Goal: Task Accomplishment & Management: Manage account settings

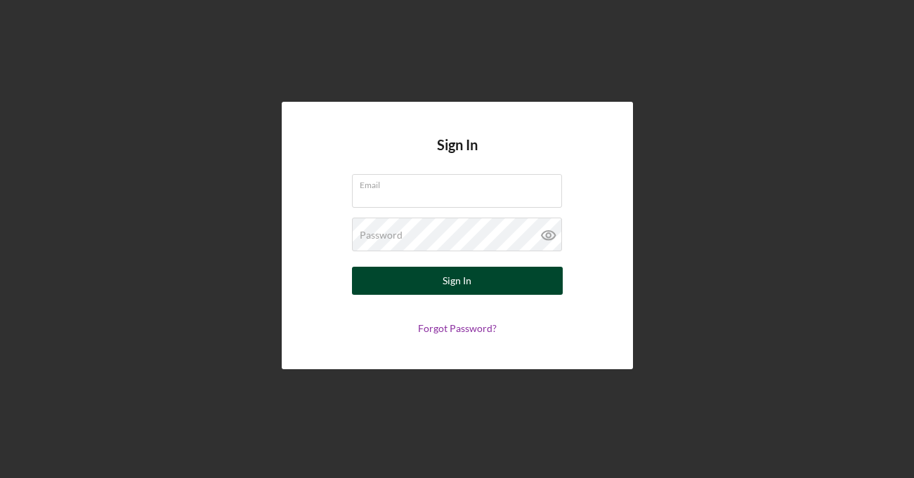
type input "[PERSON_NAME][EMAIL_ADDRESS][PERSON_NAME][DOMAIN_NAME]"
click at [435, 286] on button "Sign In" at bounding box center [457, 281] width 211 height 28
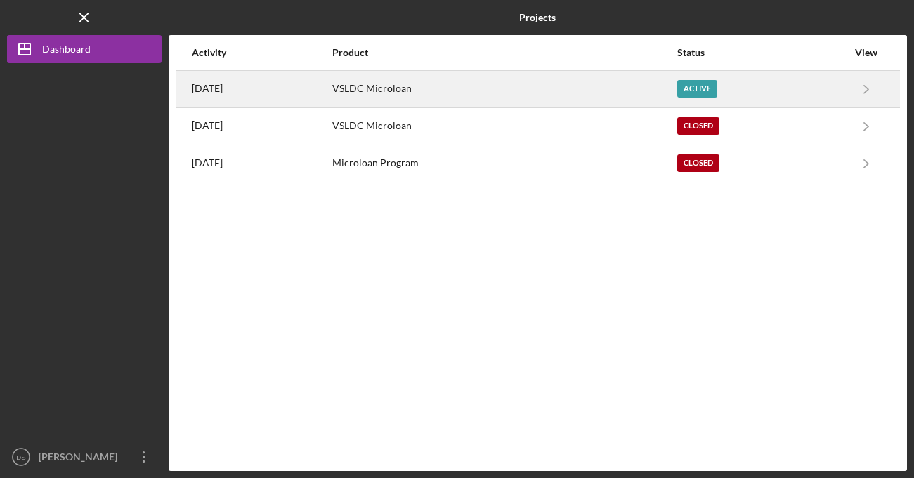
click at [697, 93] on div "Active" at bounding box center [697, 89] width 40 height 18
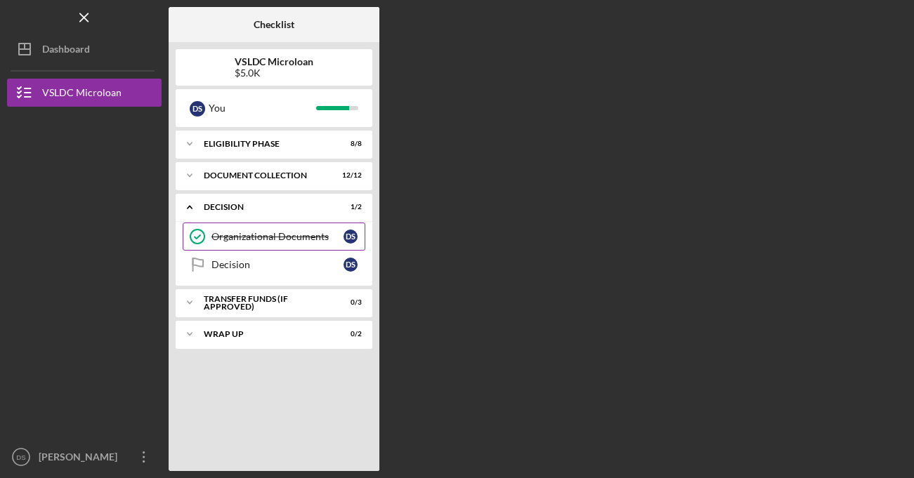
click at [254, 240] on div "Organizational Documents" at bounding box center [277, 236] width 132 height 11
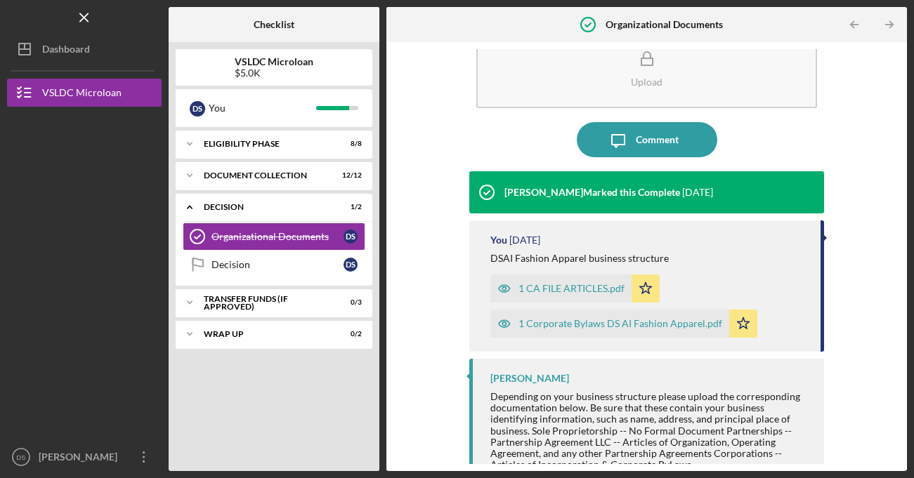
scroll to position [67, 0]
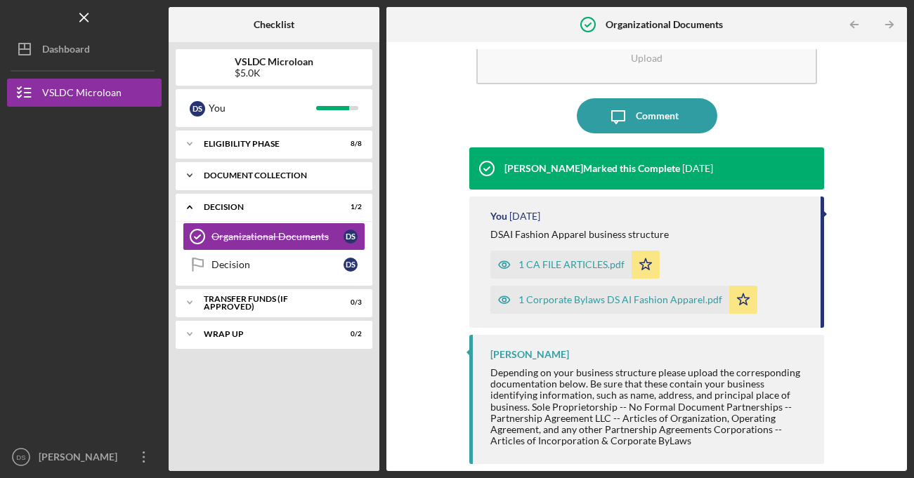
click at [282, 173] on div "Document Collection" at bounding box center [279, 175] width 151 height 8
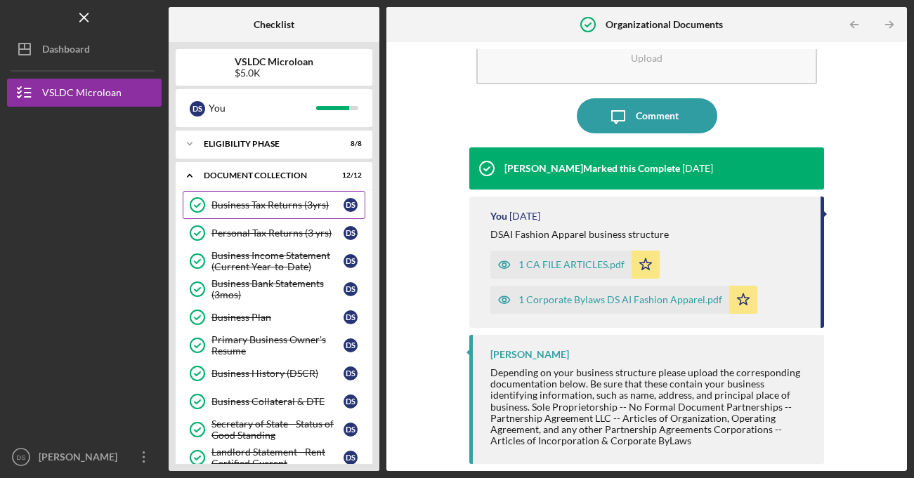
click at [276, 202] on div "Business Tax Returns (3yrs)" at bounding box center [277, 204] width 132 height 11
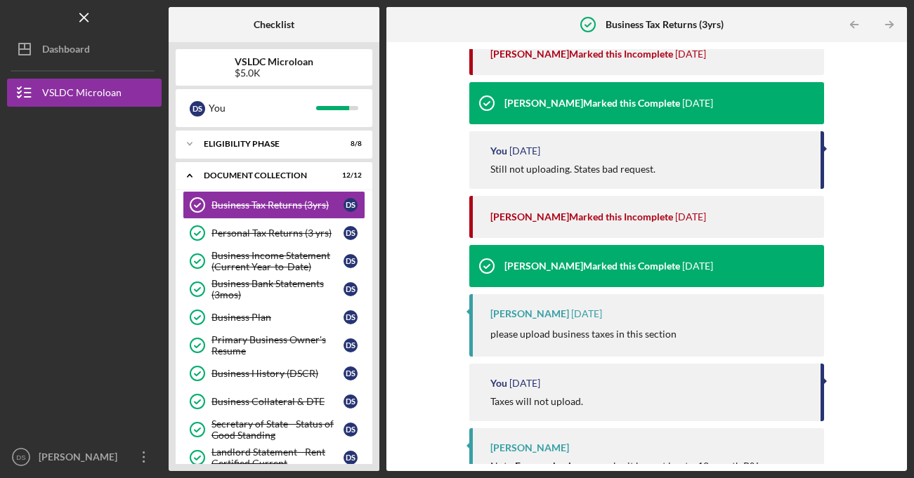
scroll to position [629, 0]
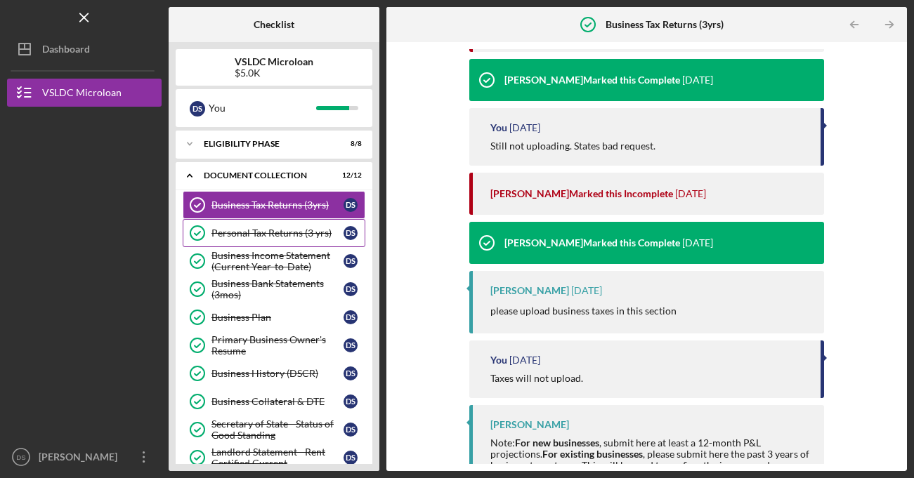
click at [310, 230] on div "Personal Tax Returns (3 yrs)" at bounding box center [277, 233] width 132 height 11
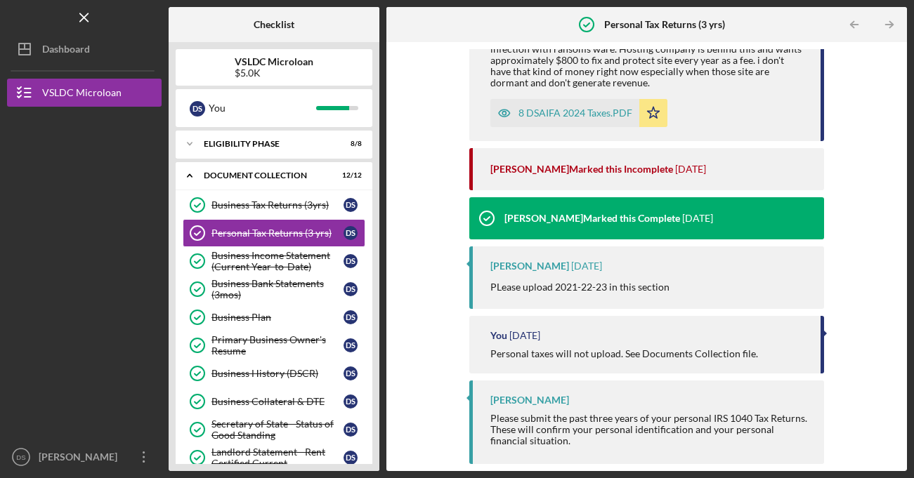
scroll to position [1513, 0]
click at [249, 376] on div "Business History (DSCR)" at bounding box center [277, 373] width 132 height 11
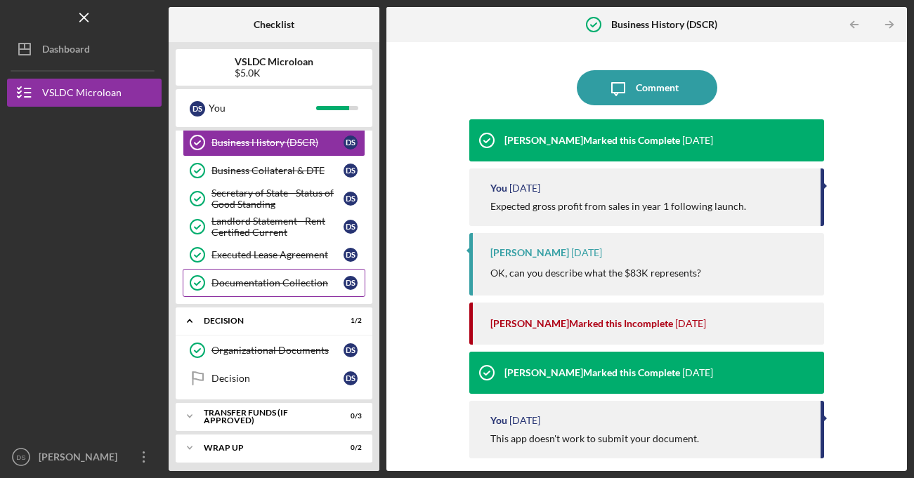
scroll to position [237, 0]
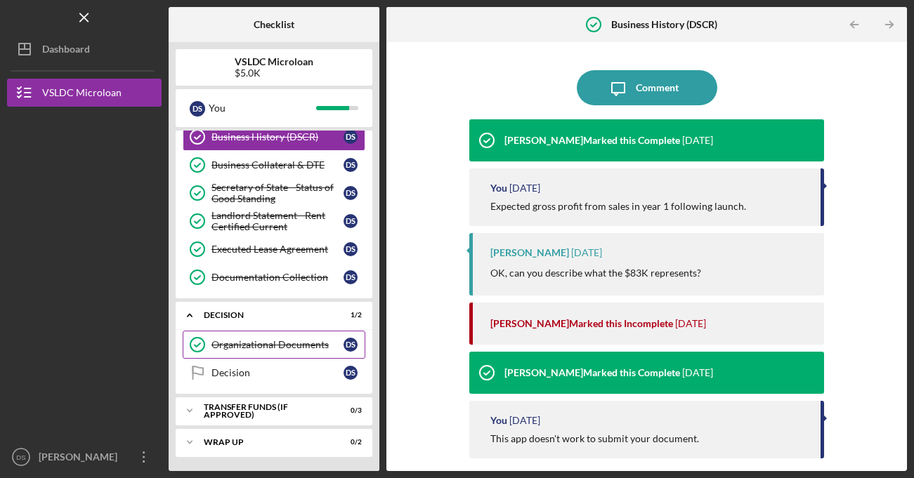
click at [267, 344] on div "Organizational Documents" at bounding box center [277, 344] width 132 height 11
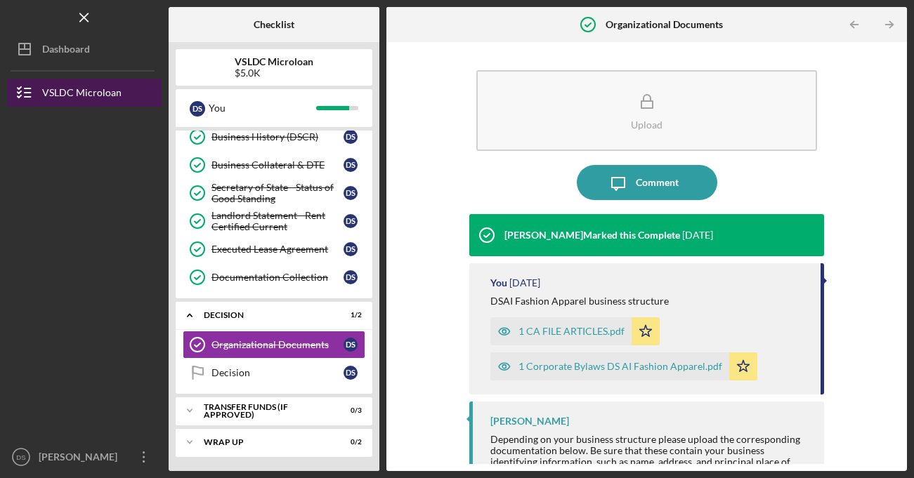
click at [89, 91] on div "VSLDC Microloan" at bounding box center [81, 95] width 79 height 32
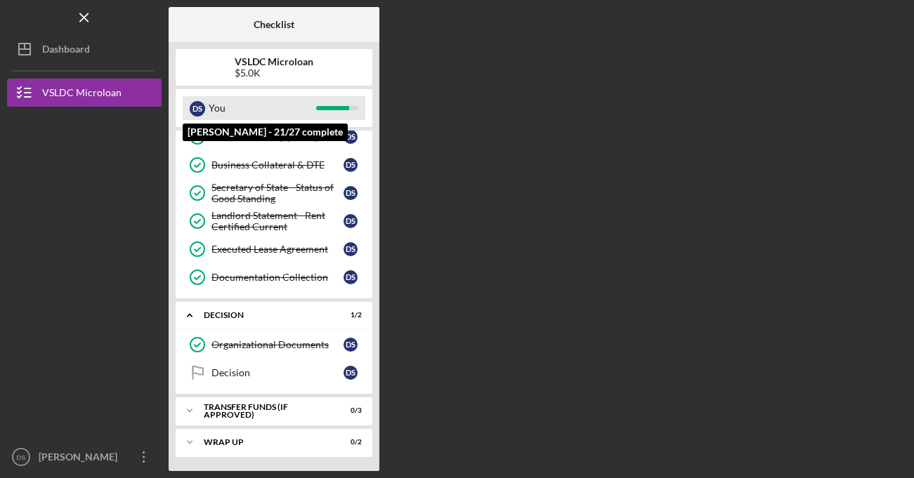
click at [202, 106] on div "D S" at bounding box center [197, 108] width 15 height 15
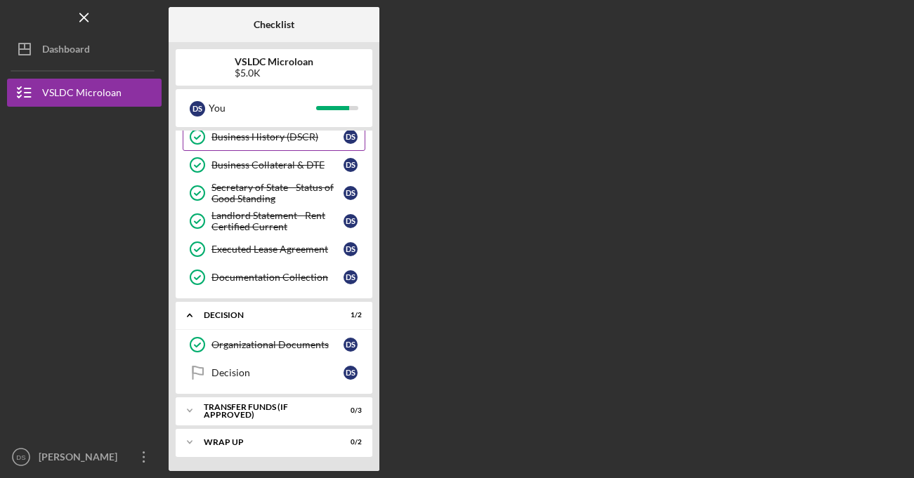
click at [206, 141] on icon "Business History (DSCR)" at bounding box center [197, 136] width 35 height 35
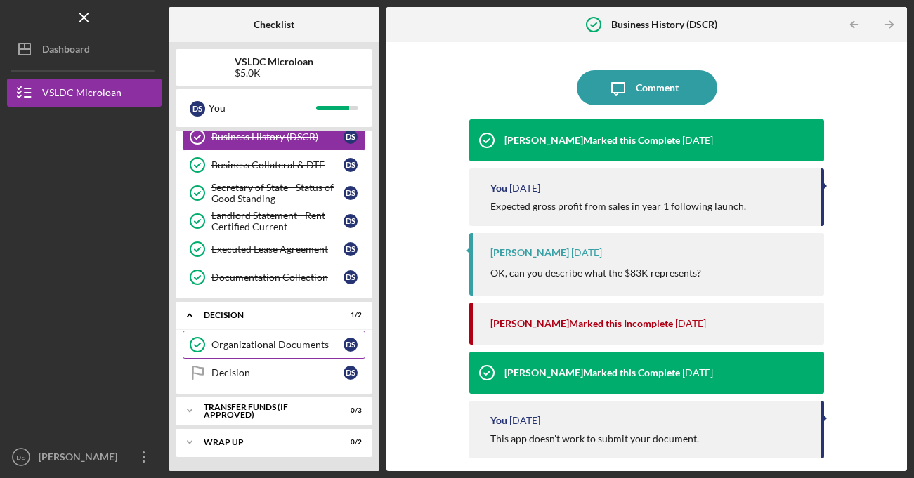
click at [204, 345] on circle at bounding box center [197, 345] width 14 height 14
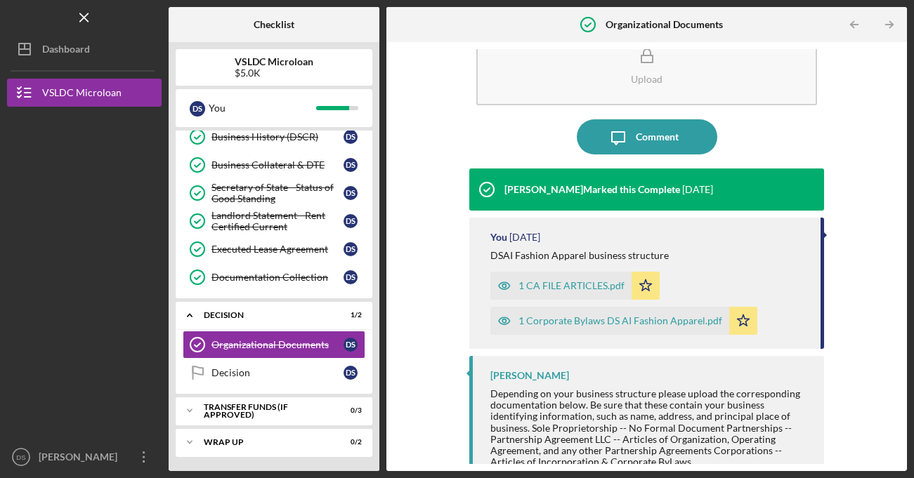
scroll to position [67, 0]
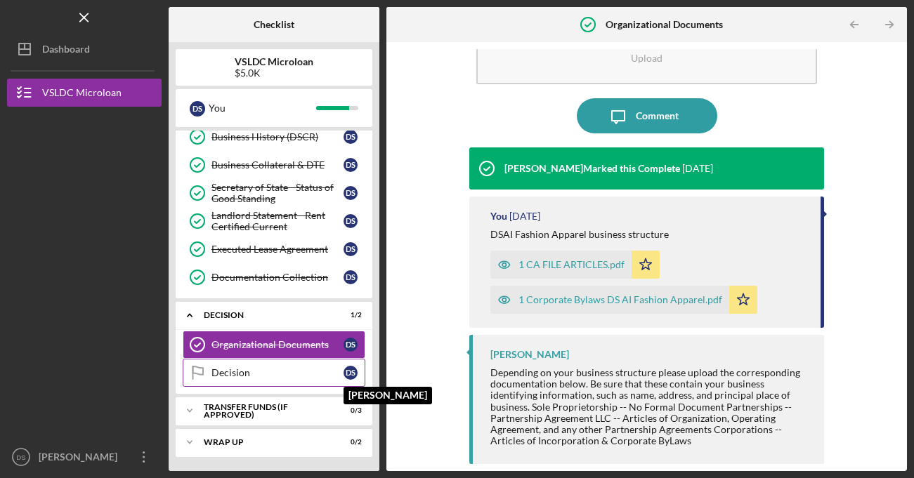
click at [353, 369] on div "D S" at bounding box center [350, 373] width 14 height 14
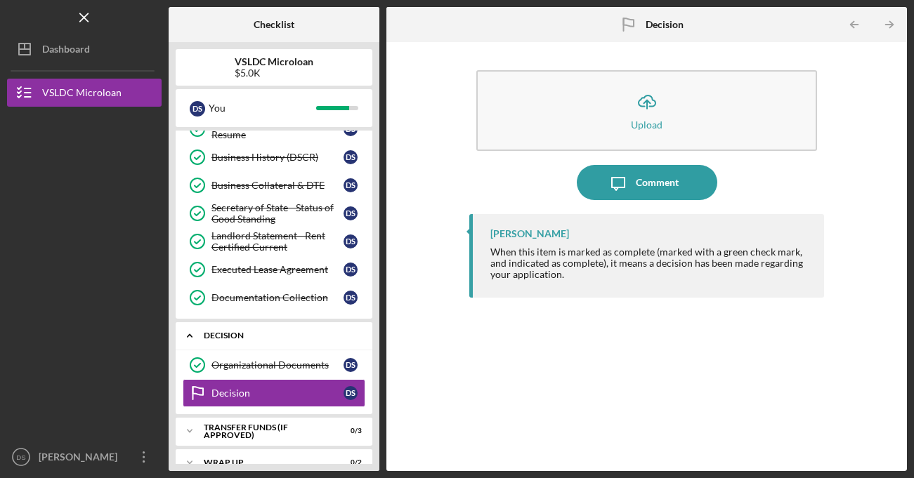
scroll to position [237, 0]
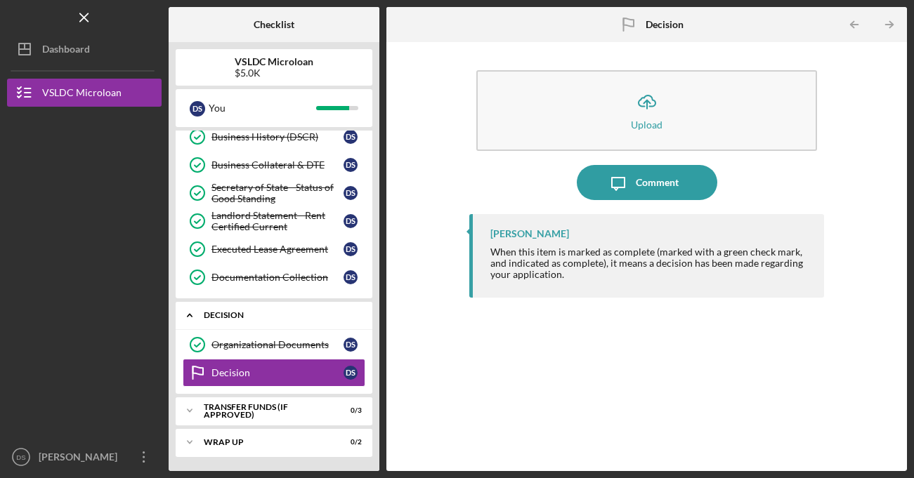
click at [228, 316] on div "Decision" at bounding box center [279, 315] width 151 height 8
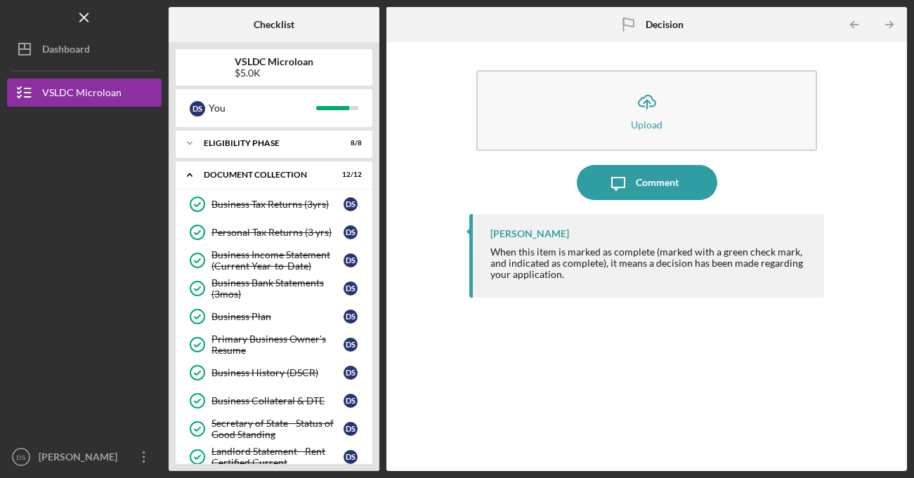
scroll to position [0, 0]
click at [263, 145] on div "Eligibility Phase" at bounding box center [279, 144] width 151 height 8
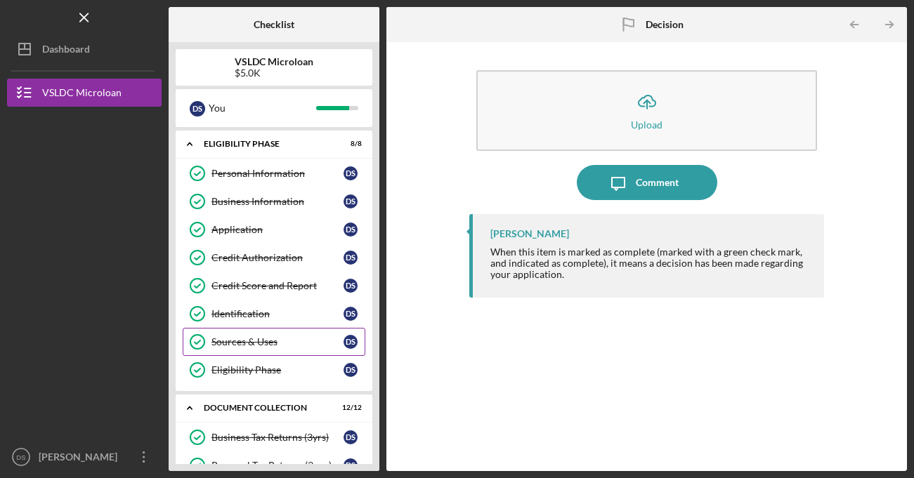
click at [229, 344] on div "Sources & Uses" at bounding box center [277, 341] width 132 height 11
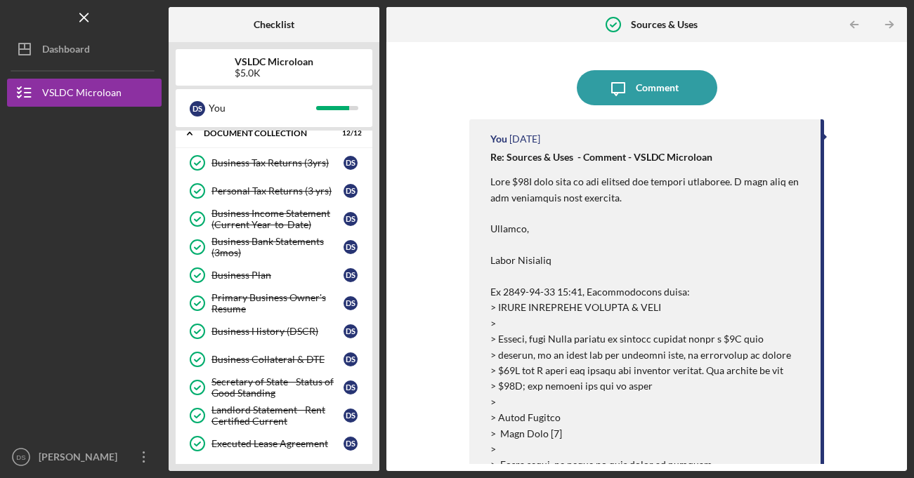
scroll to position [265, 0]
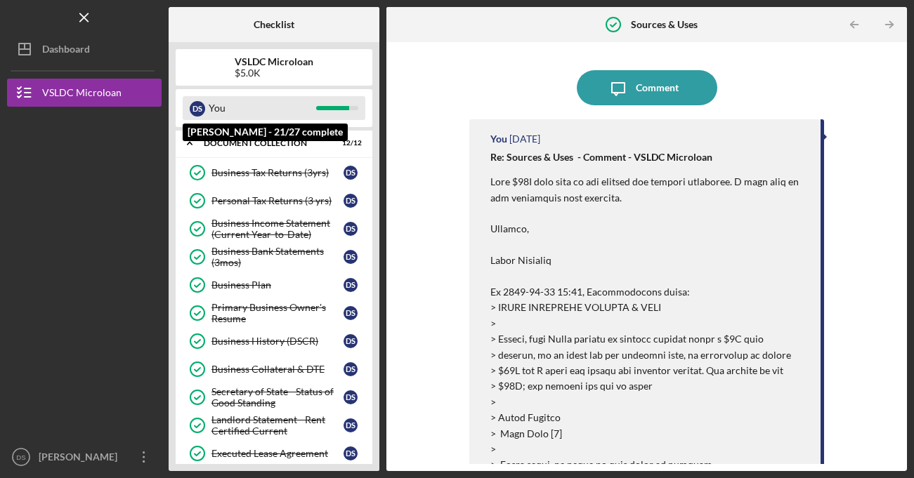
click at [303, 106] on div "You" at bounding box center [262, 108] width 107 height 24
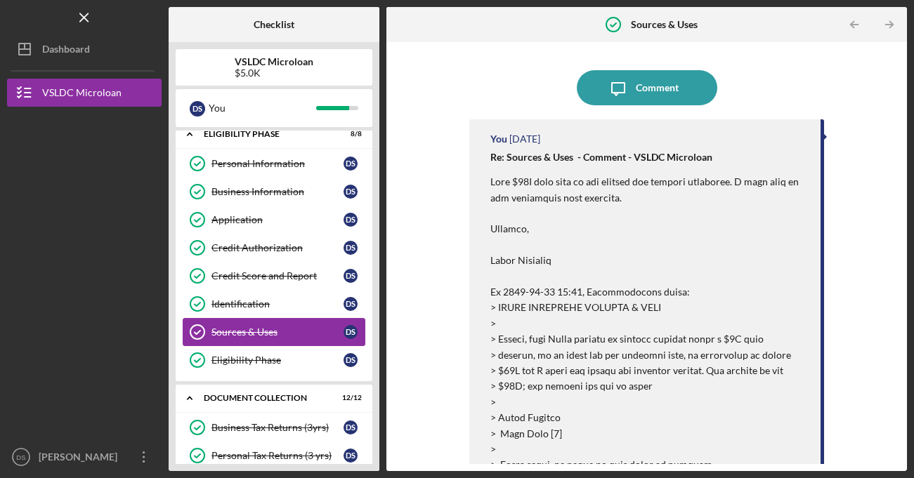
scroll to position [0, 0]
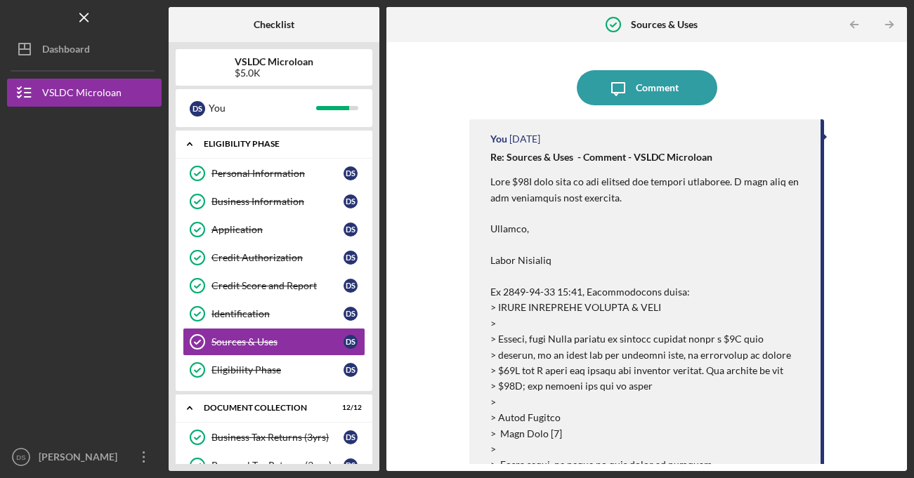
click at [259, 144] on div "Eligibility Phase" at bounding box center [279, 144] width 151 height 8
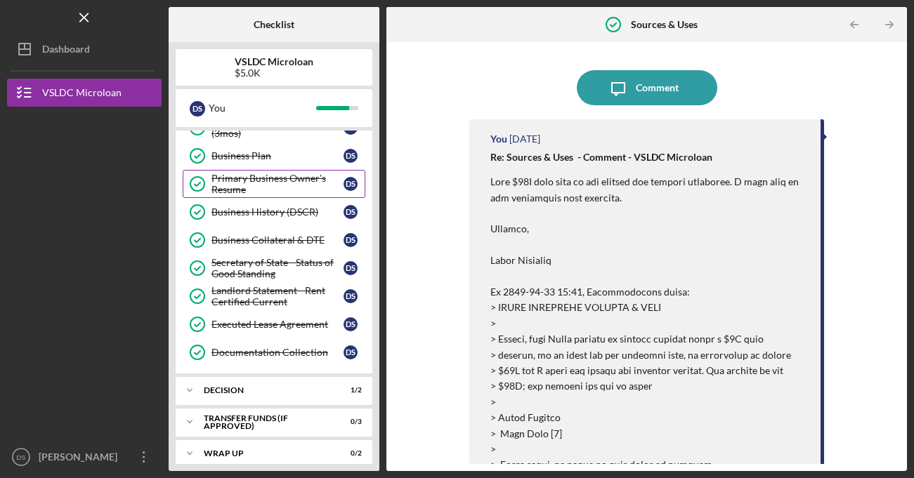
scroll to position [173, 0]
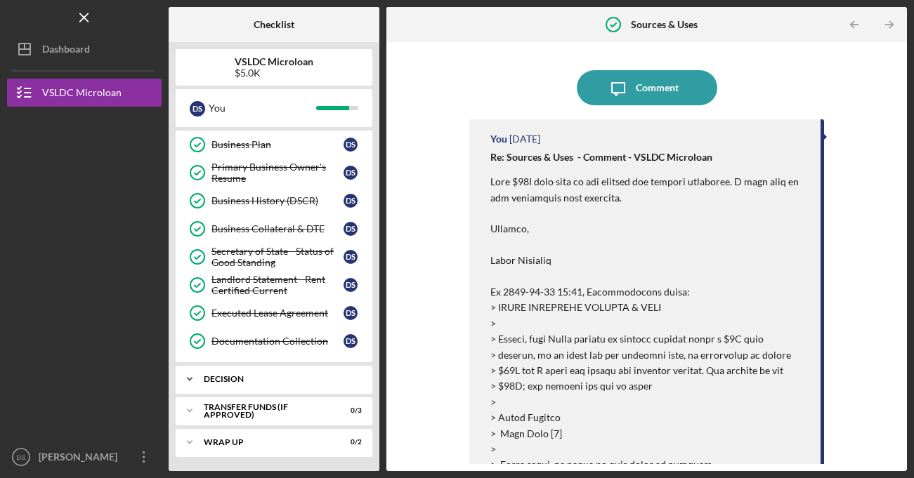
click at [234, 372] on div "Icon/Expander Decision 1 / 2" at bounding box center [274, 379] width 197 height 28
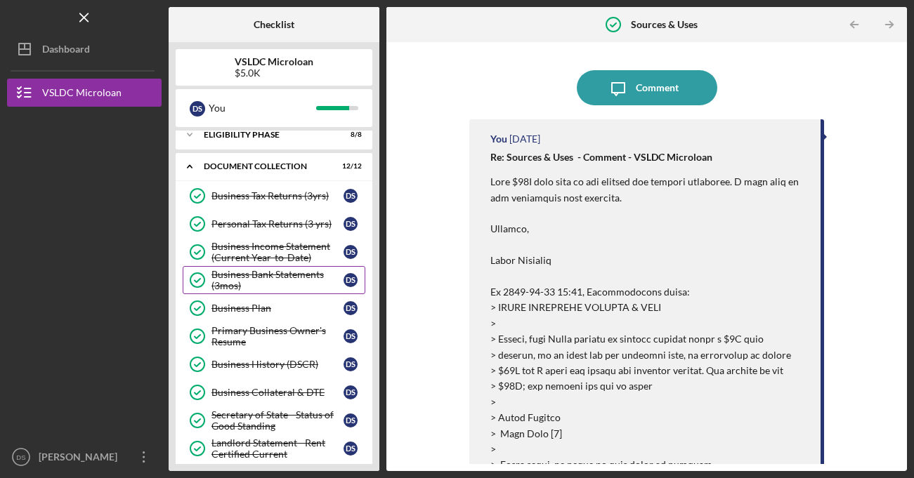
scroll to position [0, 0]
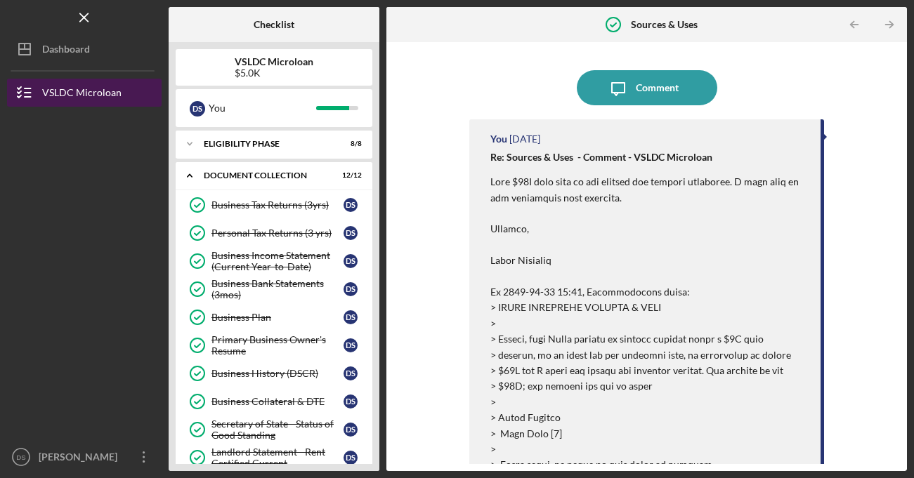
click at [100, 98] on div "VSLDC Microloan" at bounding box center [81, 95] width 79 height 32
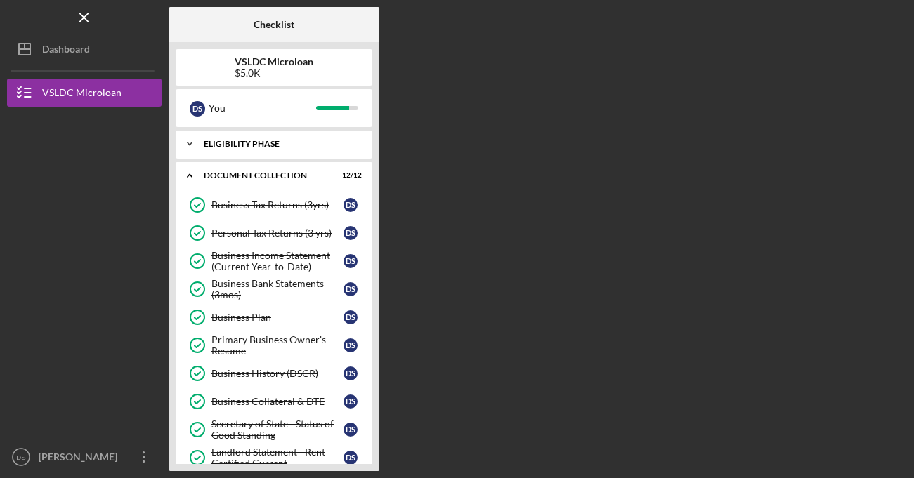
click at [195, 147] on icon "Icon/Expander" at bounding box center [190, 144] width 28 height 28
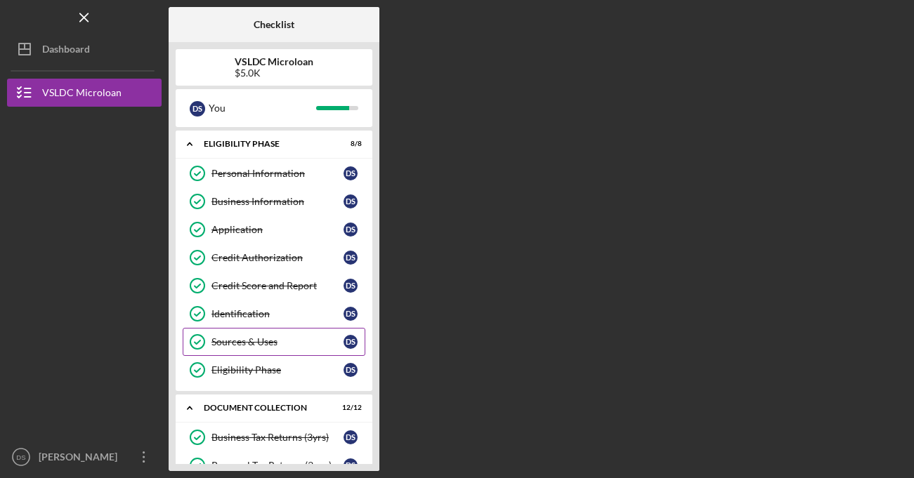
click at [197, 336] on icon "Sources & Uses" at bounding box center [197, 341] width 35 height 35
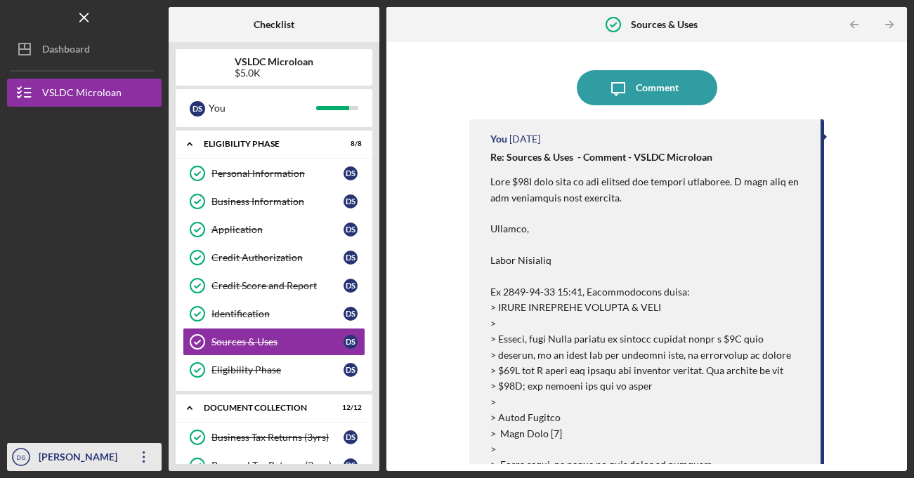
click at [13, 450] on icon "DS" at bounding box center [21, 457] width 28 height 35
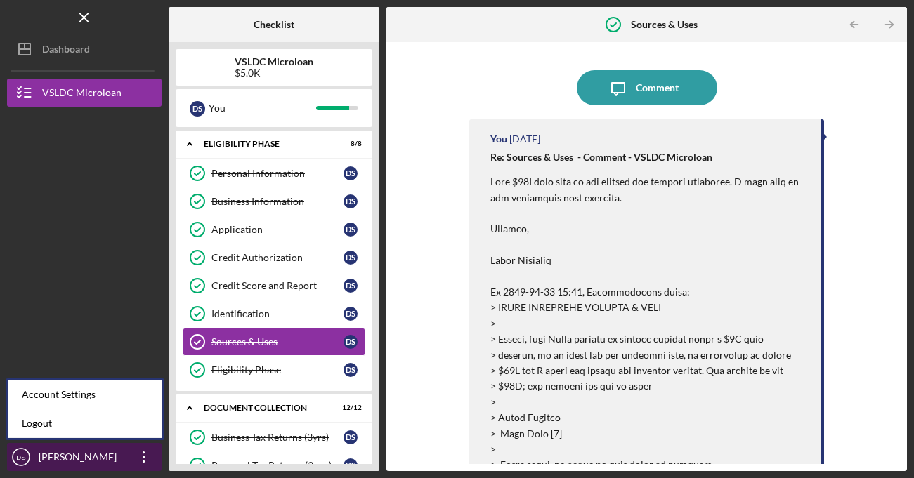
click at [21, 465] on icon "DS" at bounding box center [21, 457] width 28 height 35
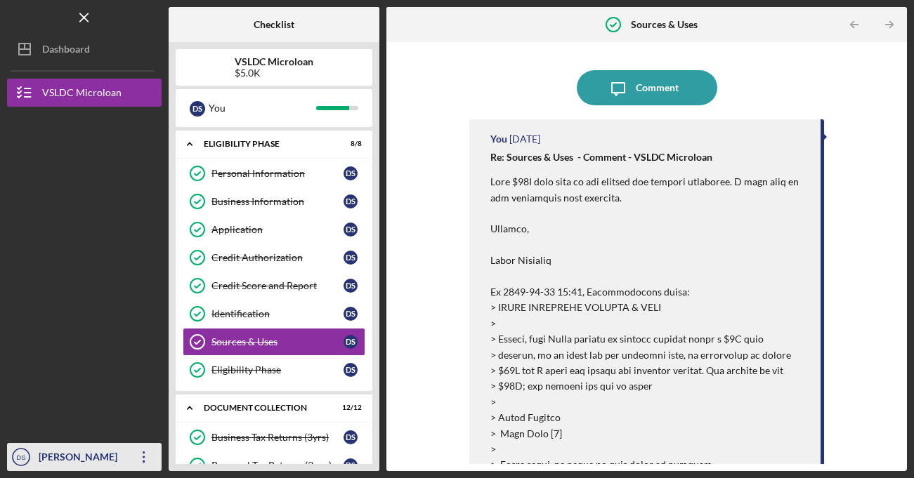
click at [11, 464] on icon "DS" at bounding box center [21, 457] width 28 height 35
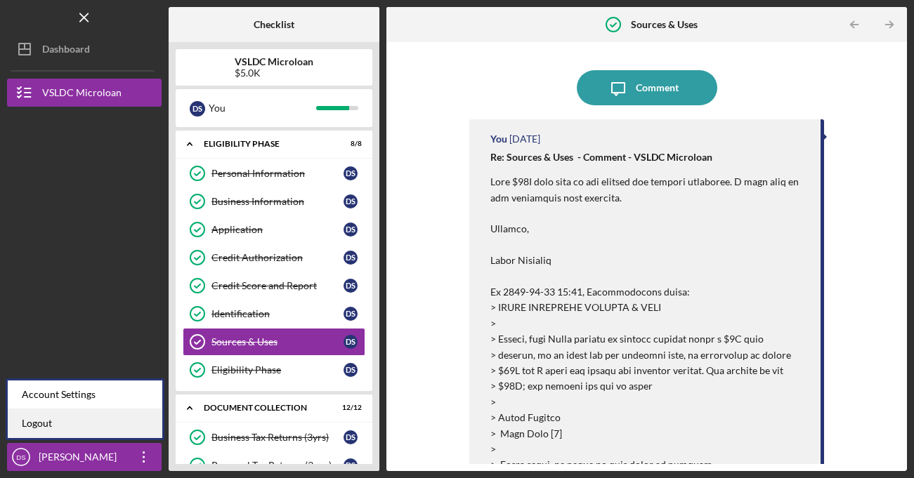
click at [85, 426] on link "Logout" at bounding box center [85, 423] width 155 height 29
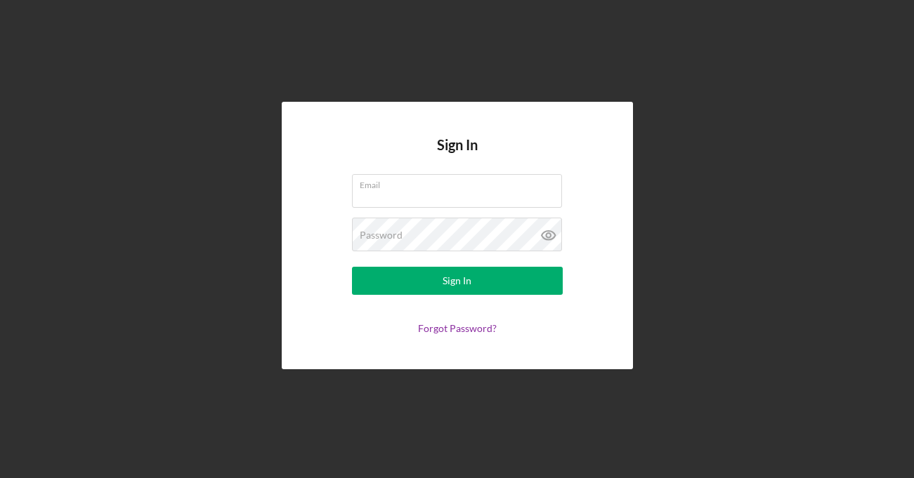
type input "[PERSON_NAME][EMAIL_ADDRESS][PERSON_NAME][DOMAIN_NAME]"
